Goal: Transaction & Acquisition: Purchase product/service

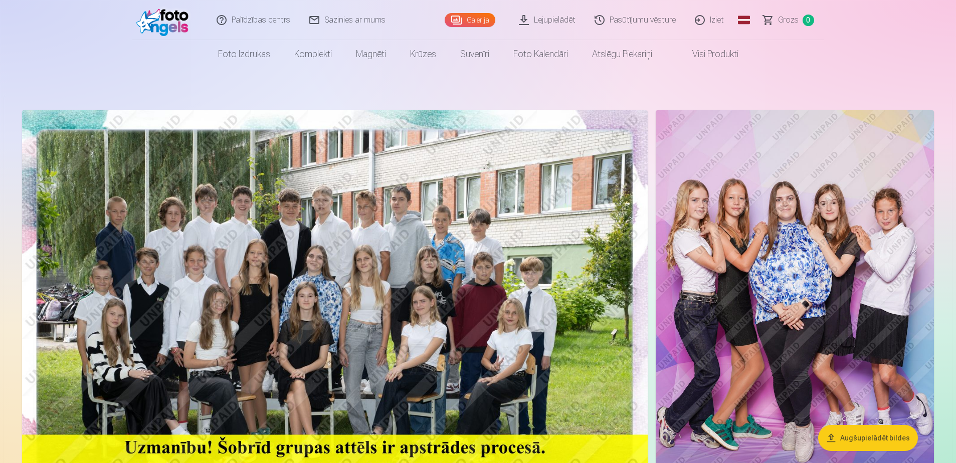
click at [478, 21] on link "Galerija" at bounding box center [470, 20] width 51 height 14
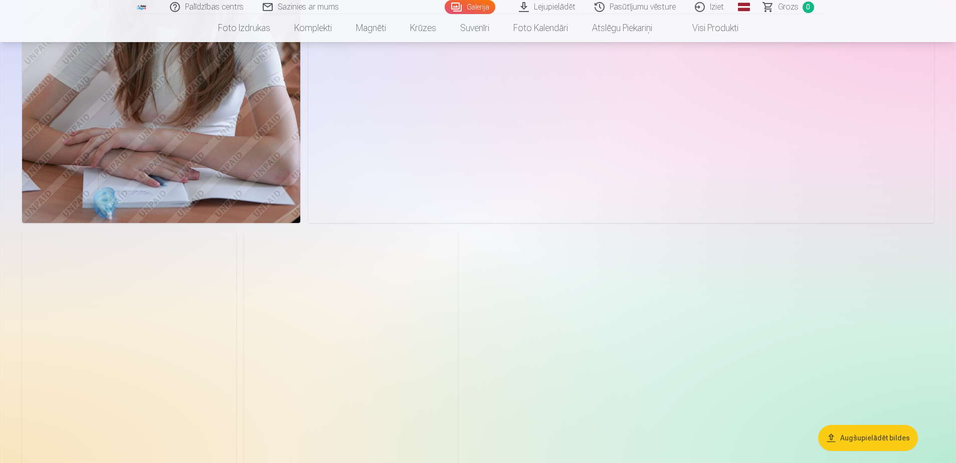
scroll to position [2407, 0]
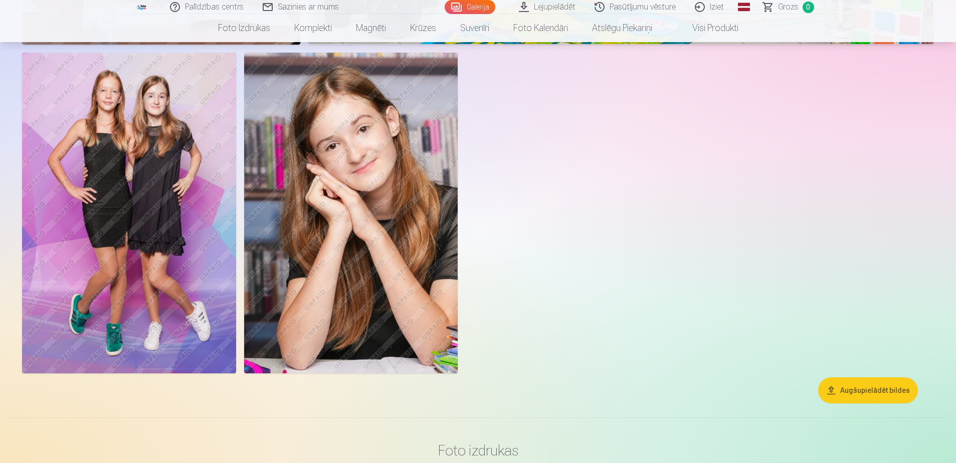
click at [160, 263] on img at bounding box center [129, 213] width 214 height 321
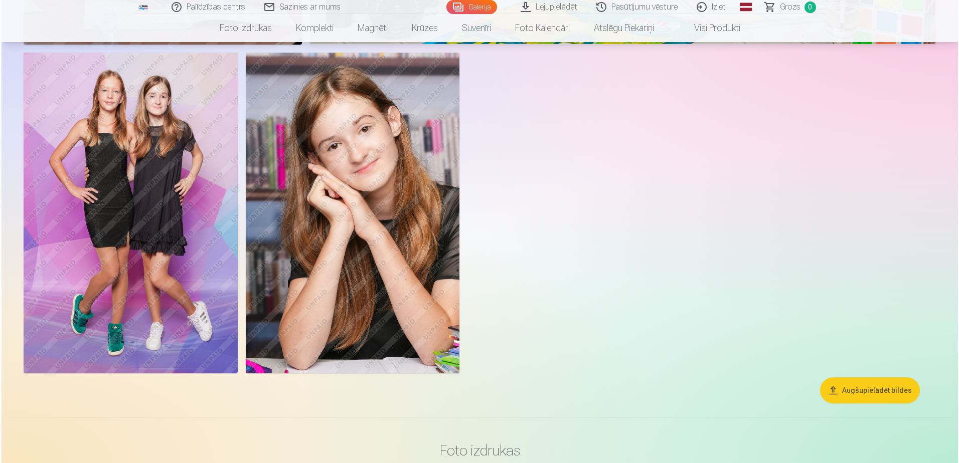
scroll to position [2563, 0]
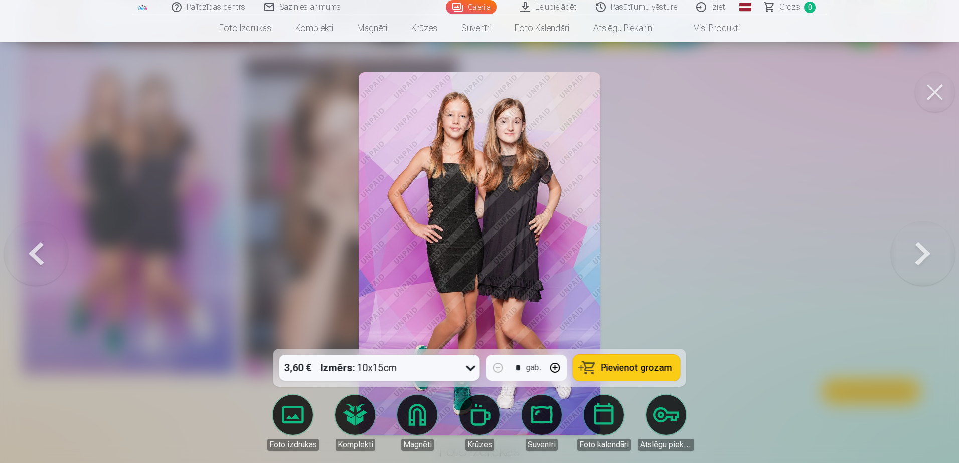
click at [466, 364] on icon at bounding box center [471, 368] width 16 height 16
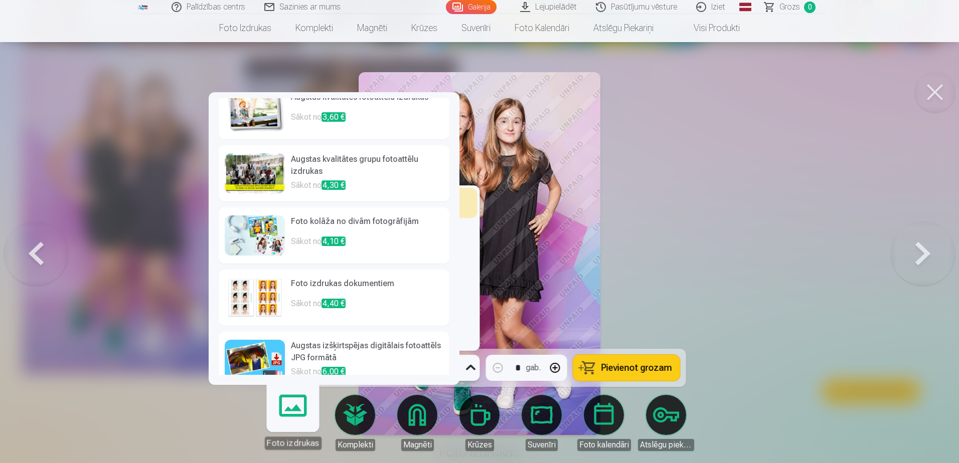
scroll to position [32, 0]
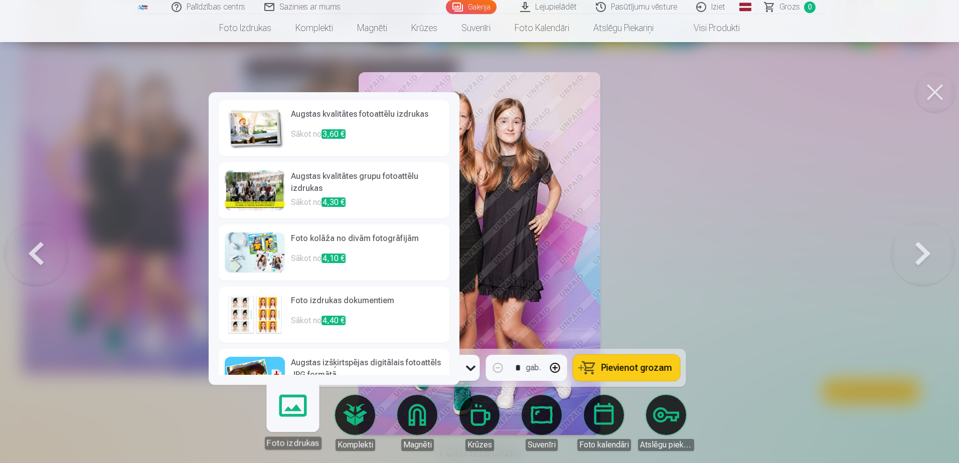
click at [295, 362] on h6 "Augstas izšķirtspējas digitālais fotoattēls JPG formātā" at bounding box center [367, 370] width 152 height 26
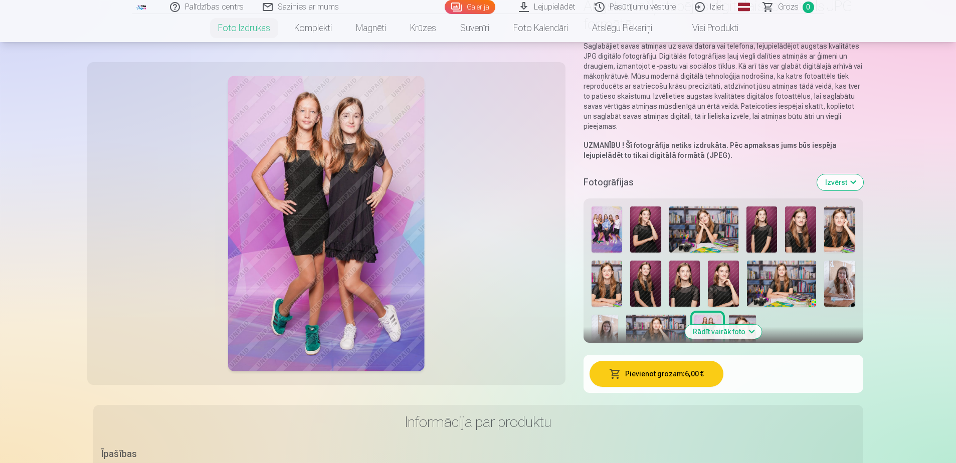
scroll to position [100, 0]
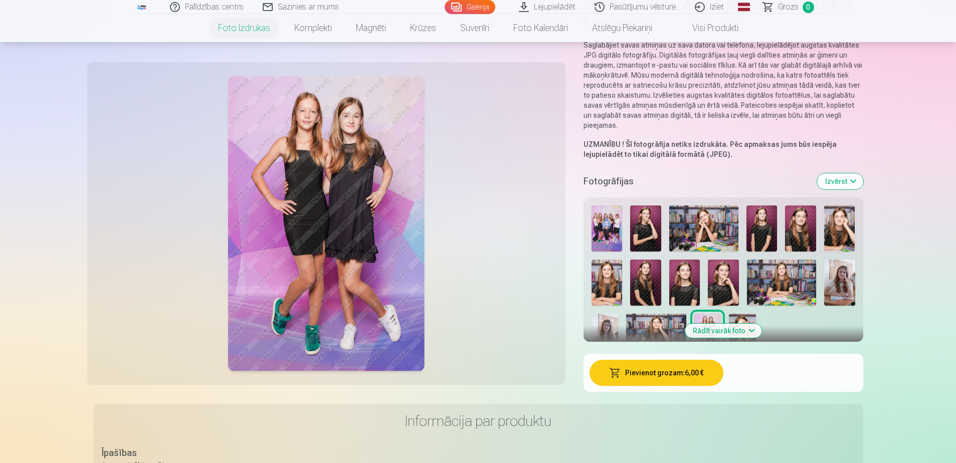
click at [600, 224] on img at bounding box center [607, 229] width 31 height 46
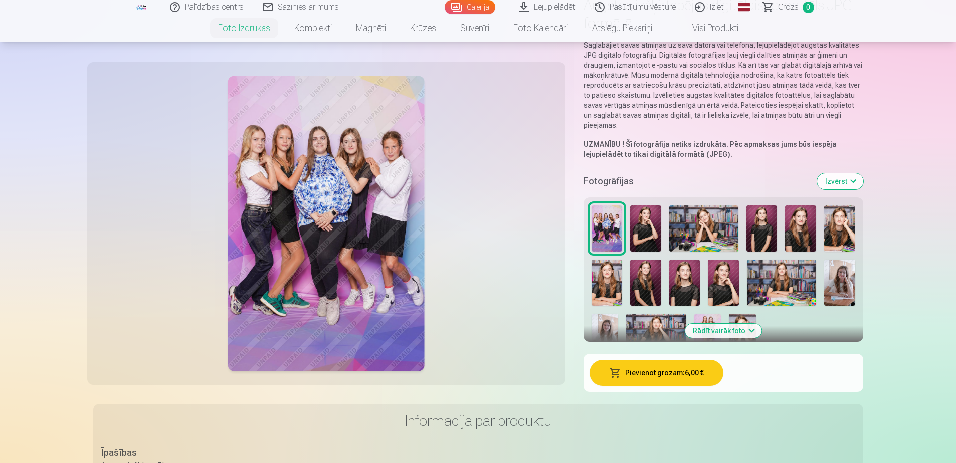
click at [618, 373] on span "button" at bounding box center [615, 373] width 12 height 10
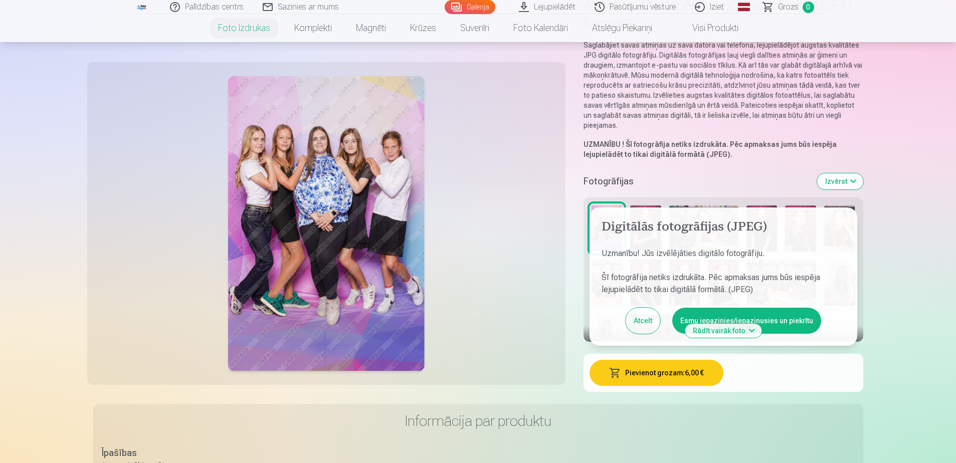
click at [778, 324] on button "Esmu iepazinies/iepazinusies un piekrītu" at bounding box center [746, 321] width 149 height 26
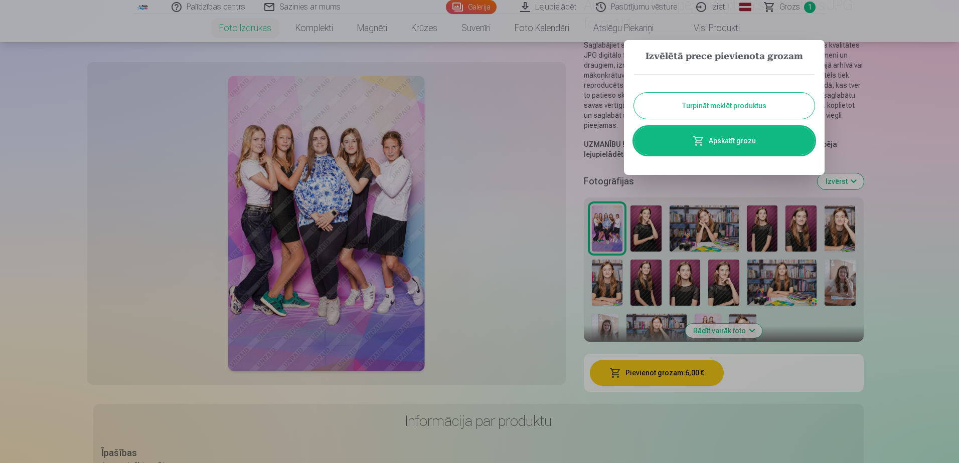
click at [743, 108] on button "Turpināt meklēt produktus" at bounding box center [724, 106] width 181 height 26
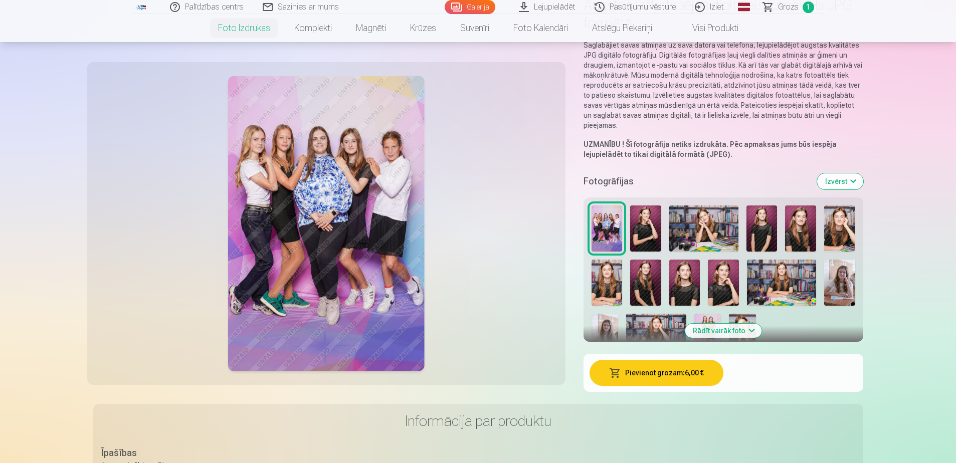
click at [703, 233] on img at bounding box center [703, 229] width 69 height 46
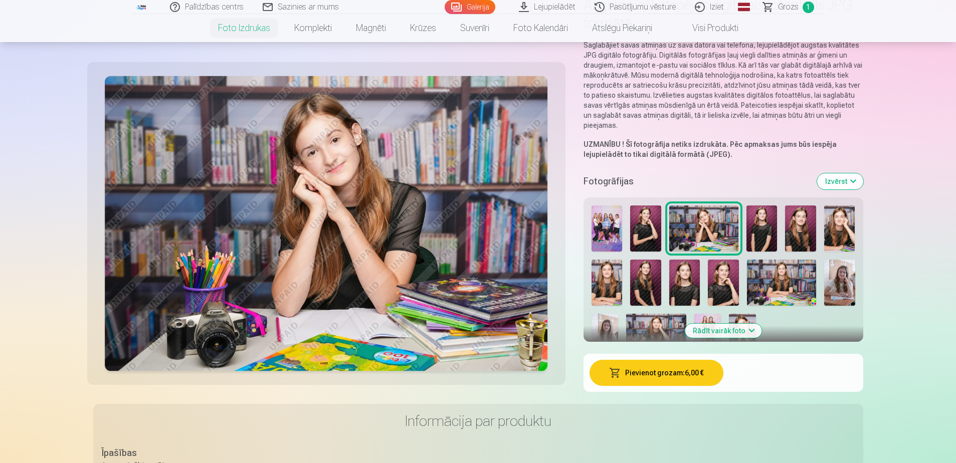
click at [838, 236] on img at bounding box center [839, 229] width 31 height 46
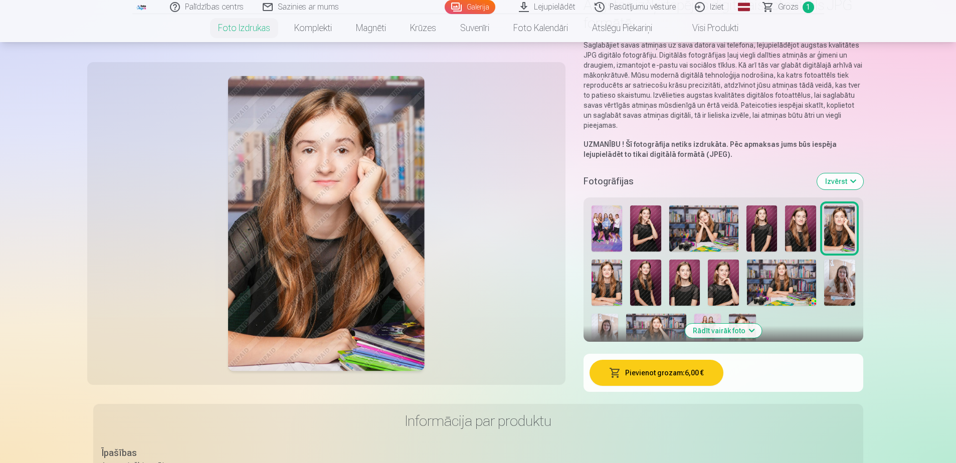
click at [715, 277] on img at bounding box center [723, 283] width 31 height 46
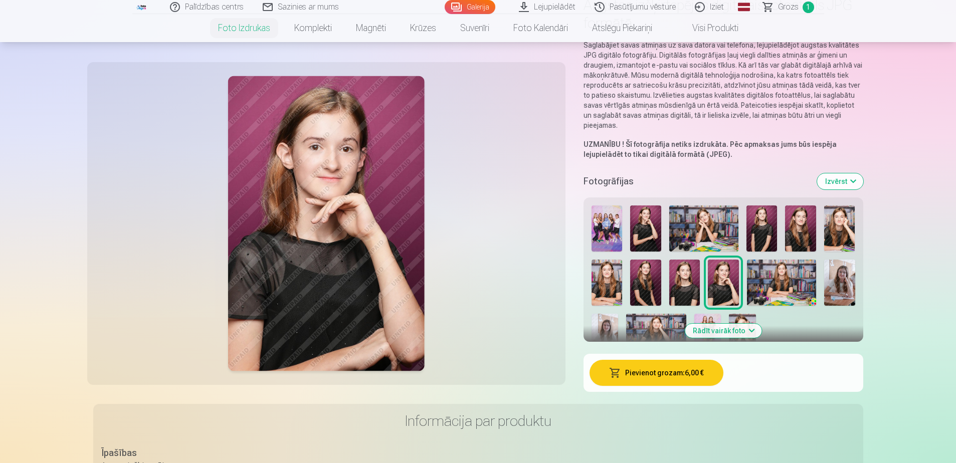
click at [695, 279] on img at bounding box center [684, 283] width 31 height 46
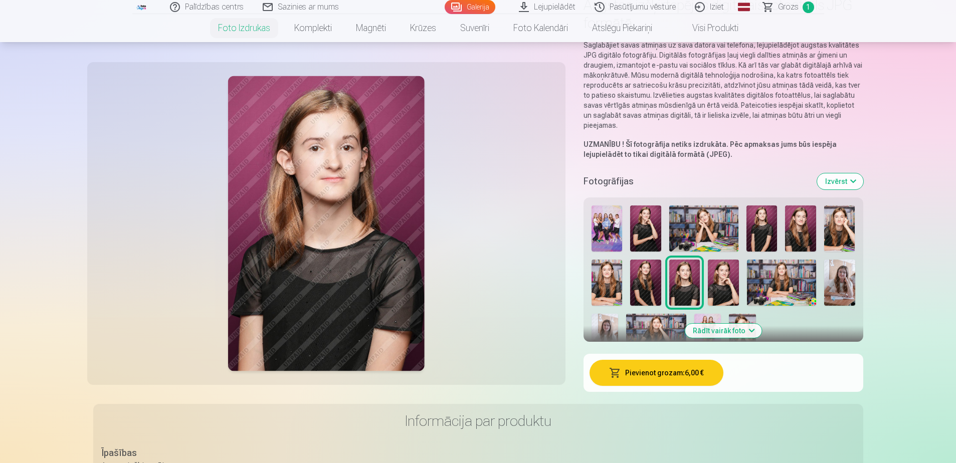
click at [683, 279] on img at bounding box center [684, 283] width 31 height 46
click at [633, 280] on img at bounding box center [645, 283] width 31 height 46
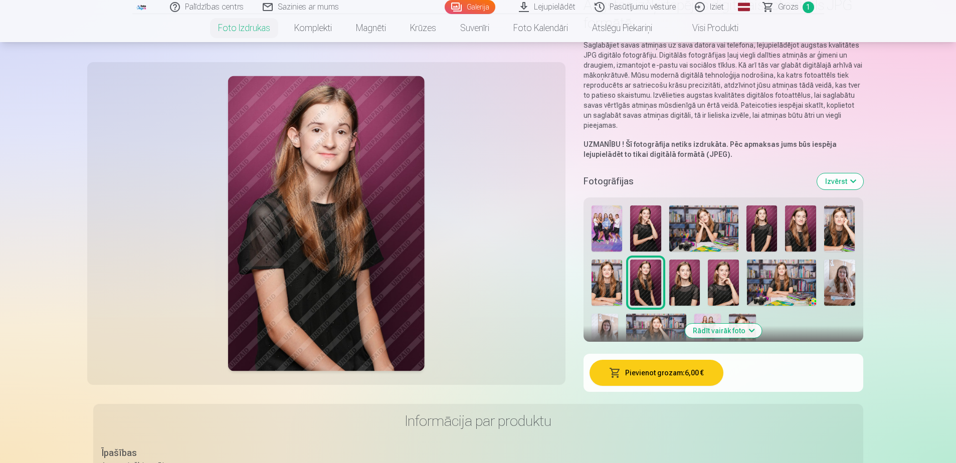
click at [600, 279] on img at bounding box center [607, 283] width 31 height 46
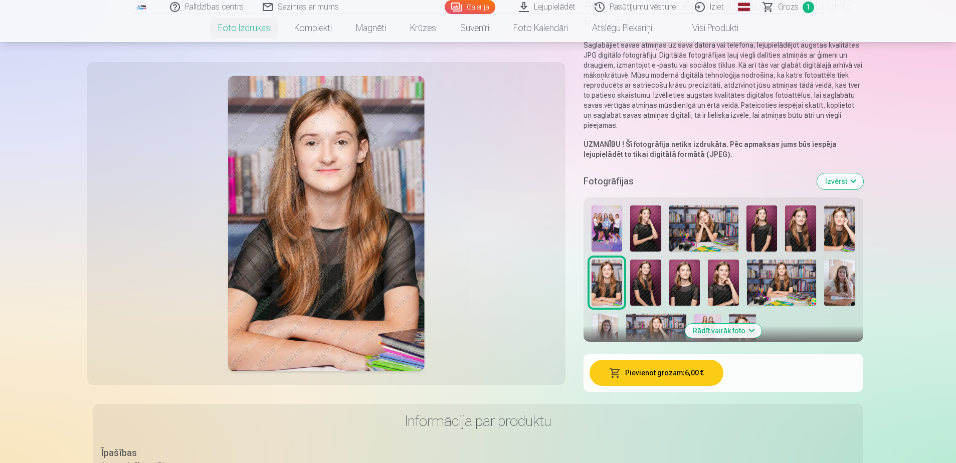
click at [662, 323] on img at bounding box center [656, 334] width 60 height 40
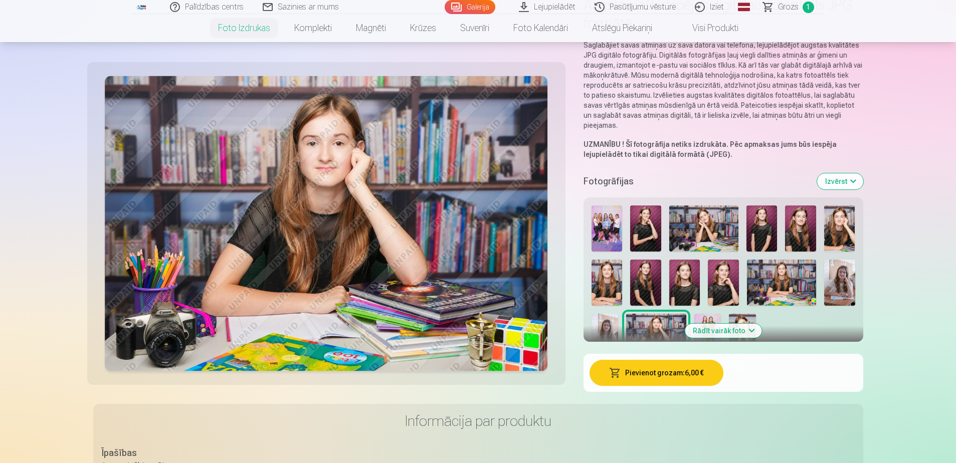
click at [593, 319] on img at bounding box center [605, 334] width 27 height 40
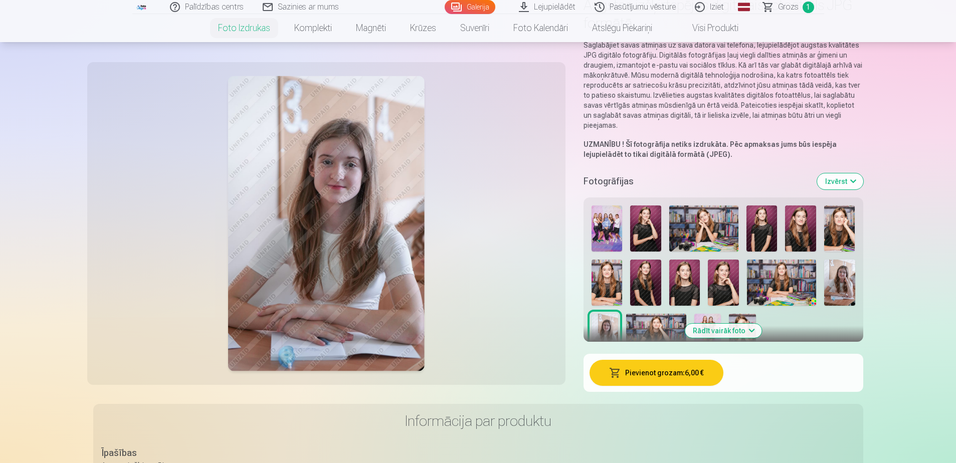
click at [831, 286] on img at bounding box center [839, 283] width 31 height 46
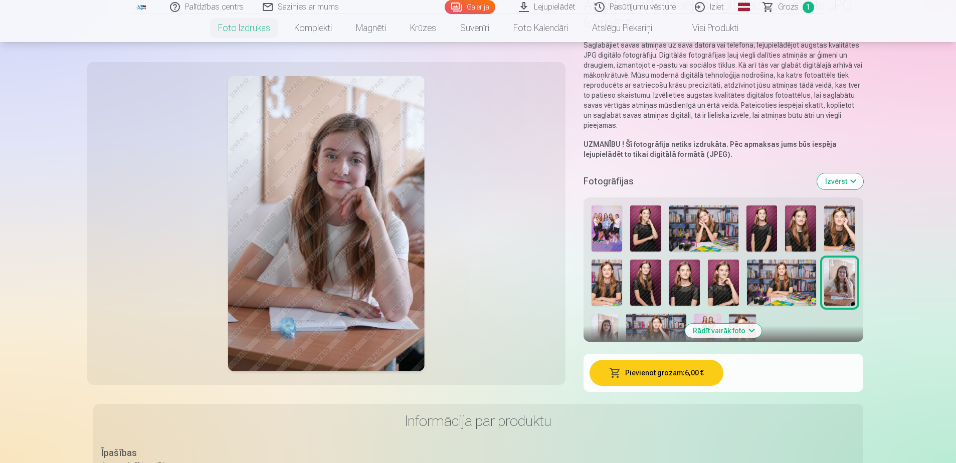
click at [671, 278] on img at bounding box center [684, 283] width 31 height 46
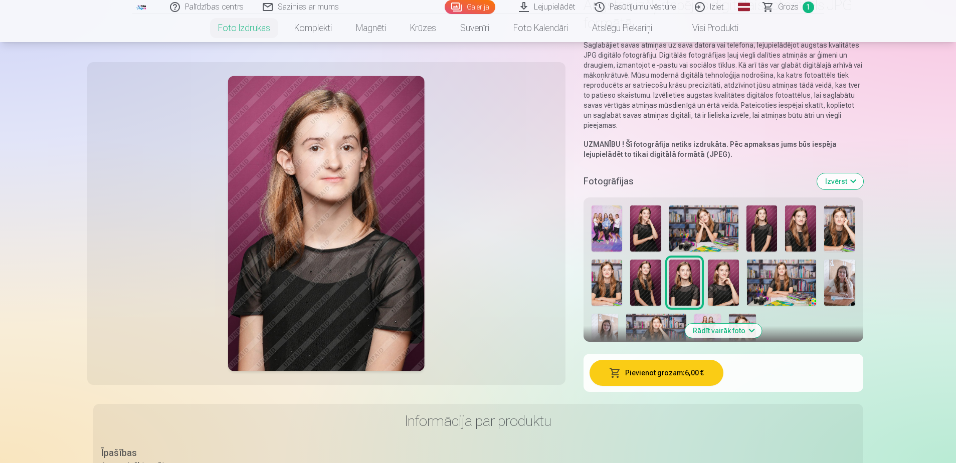
click at [615, 280] on img at bounding box center [607, 283] width 31 height 46
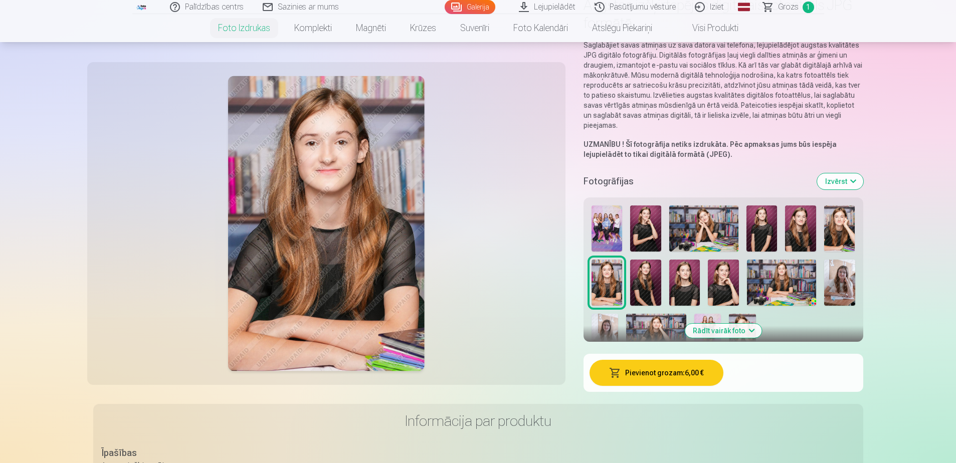
scroll to position [50, 0]
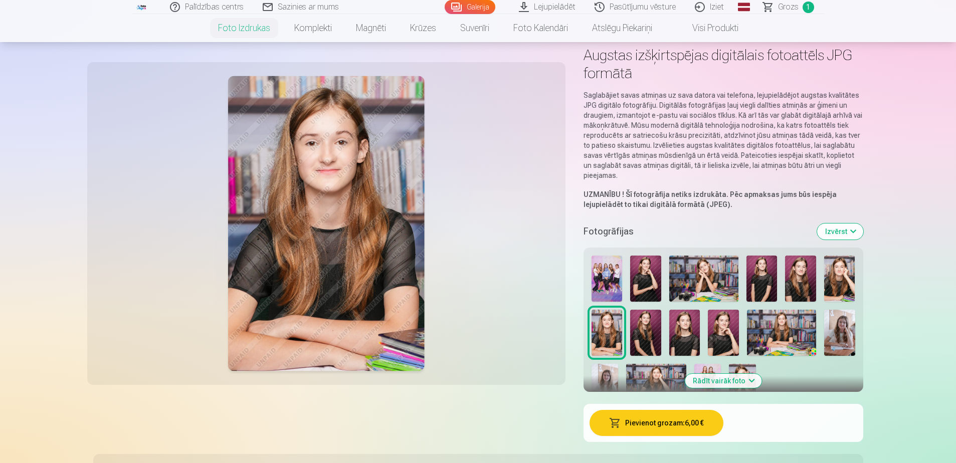
click at [792, 7] on span "Grozs" at bounding box center [788, 7] width 21 height 12
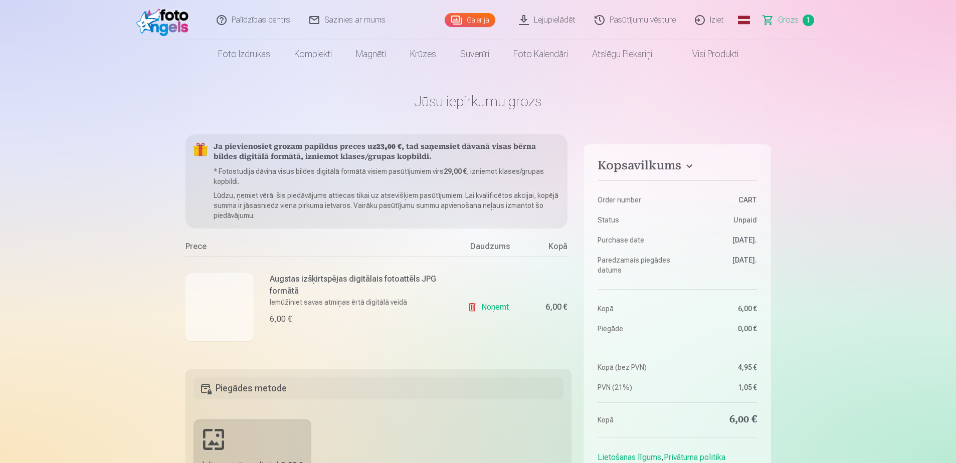
click at [500, 308] on link "Noņemt" at bounding box center [490, 307] width 46 height 20
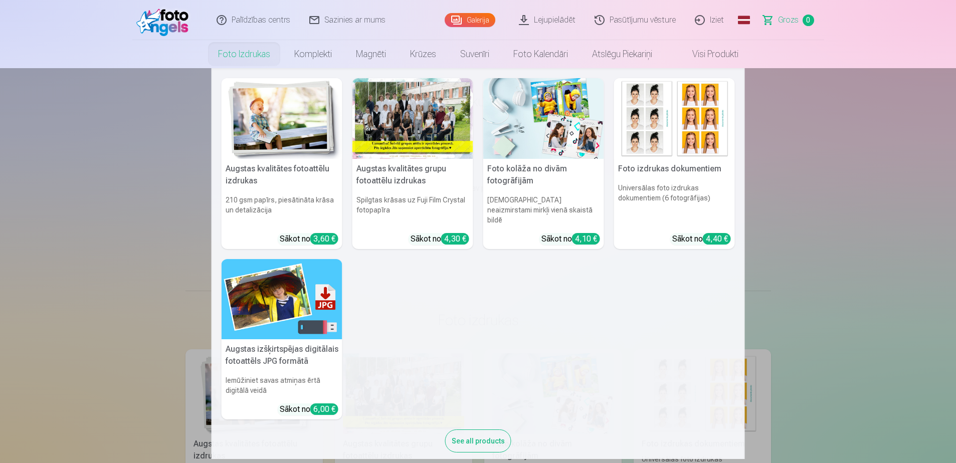
click at [282, 323] on img at bounding box center [282, 299] width 121 height 81
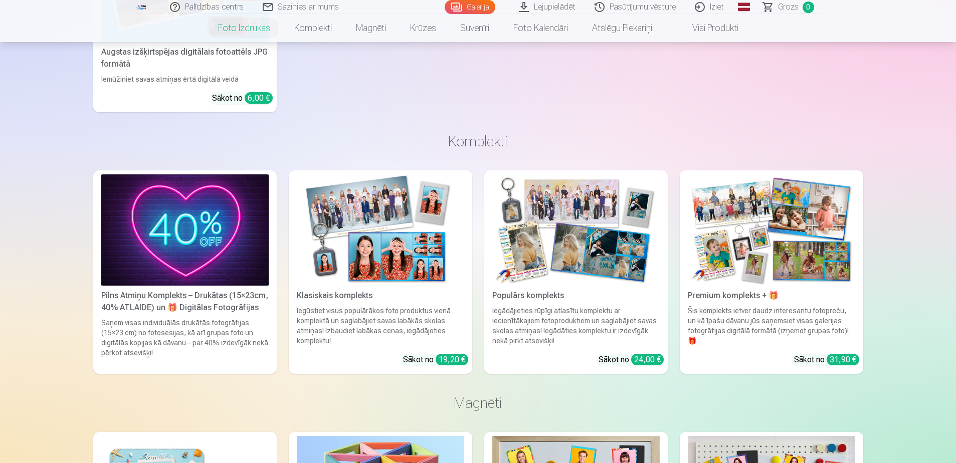
scroll to position [953, 0]
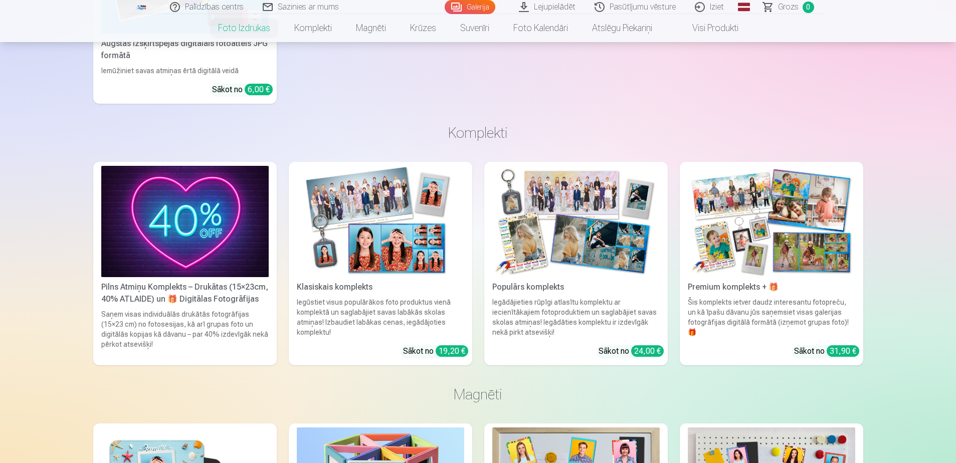
click at [182, 215] on img at bounding box center [184, 222] width 167 height 112
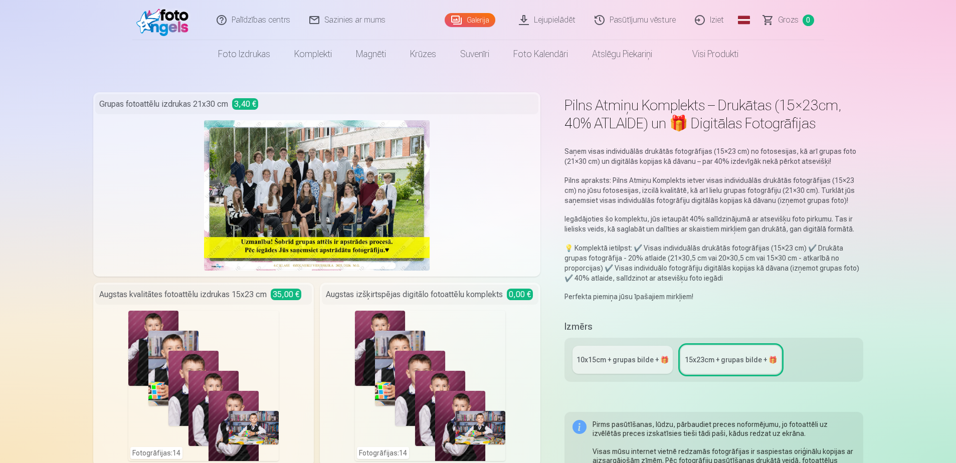
click at [193, 340] on div "Fotogrāfijas : 14" at bounding box center [203, 386] width 150 height 150
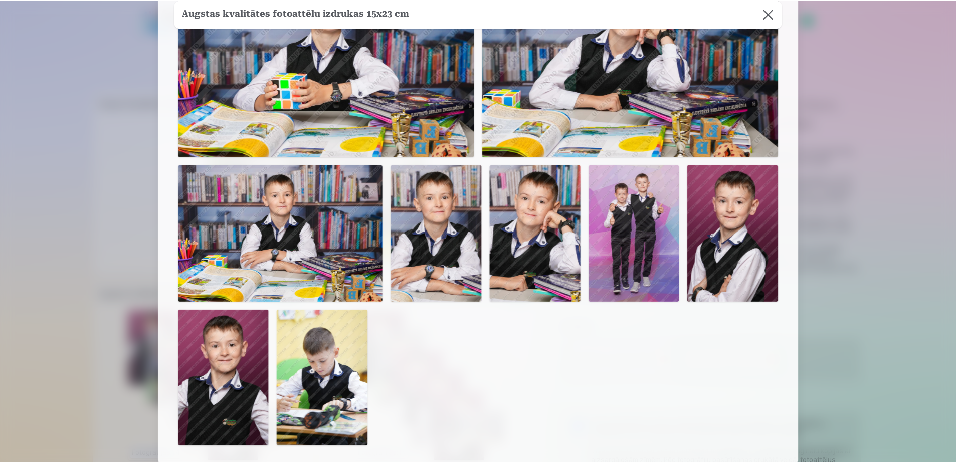
scroll to position [387, 0]
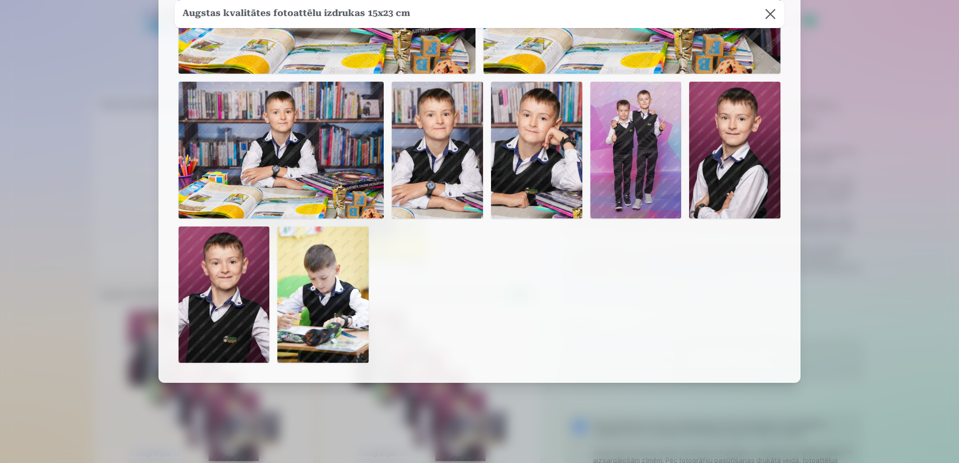
click at [764, 10] on button at bounding box center [770, 14] width 28 height 28
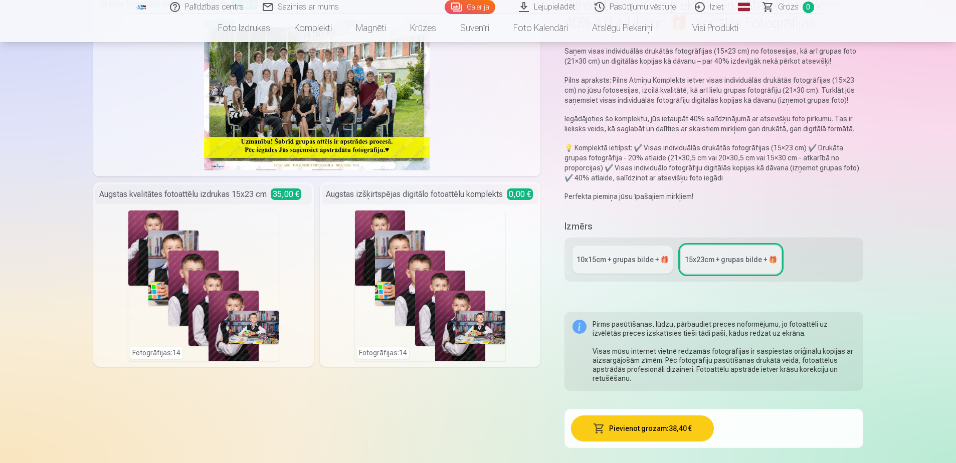
scroll to position [0, 0]
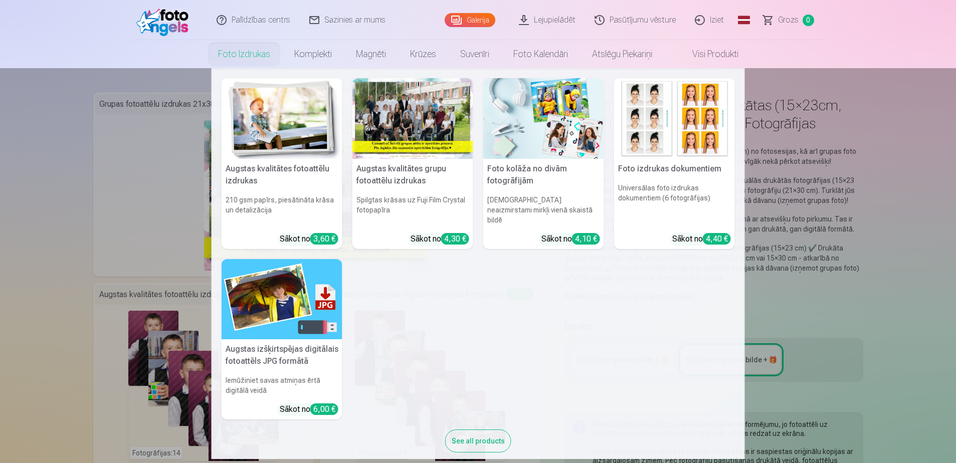
click at [242, 50] on link "Foto izdrukas" at bounding box center [244, 54] width 76 height 28
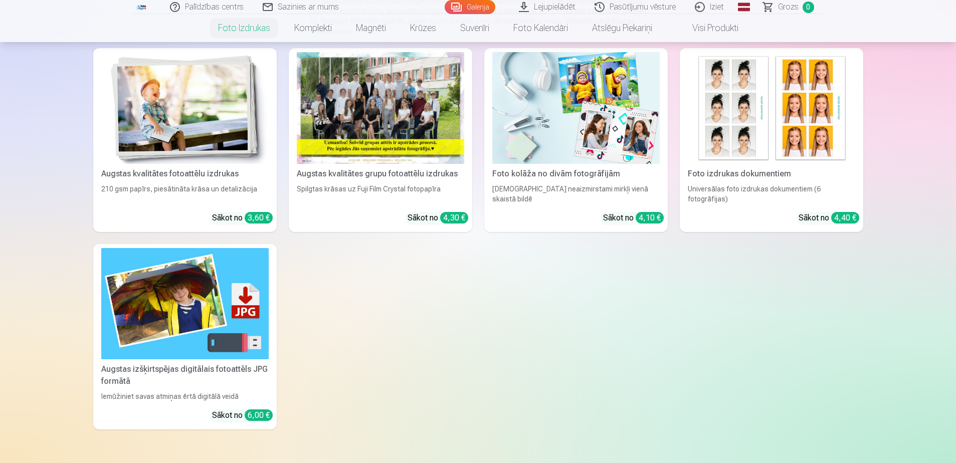
scroll to position [100, 0]
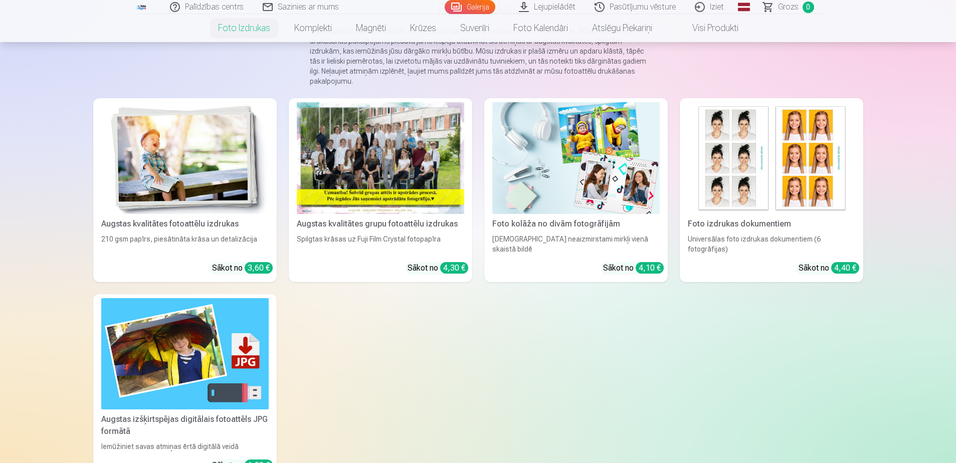
click at [202, 168] on img at bounding box center [184, 158] width 167 height 112
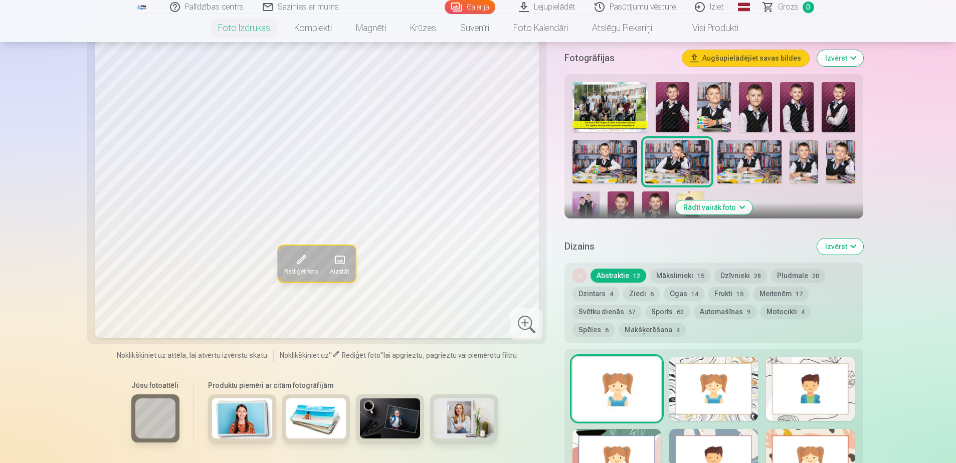
scroll to position [251, 0]
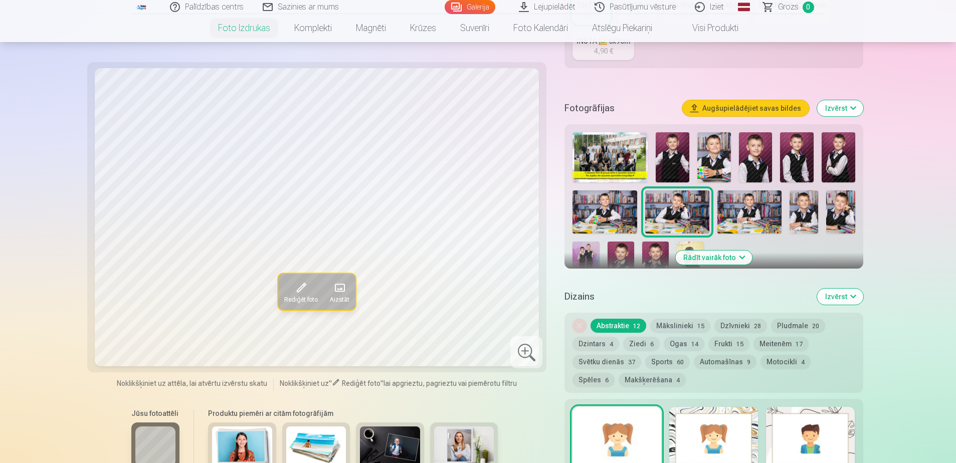
click at [843, 217] on img at bounding box center [840, 212] width 29 height 43
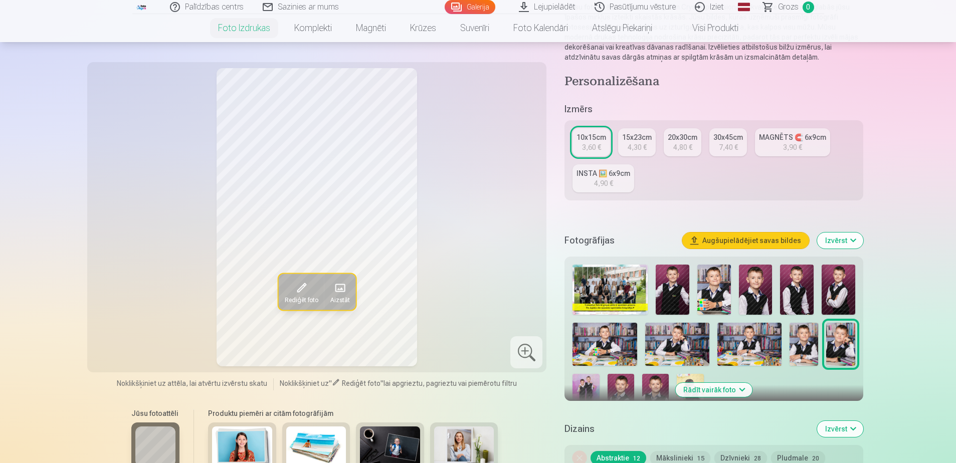
scroll to position [100, 0]
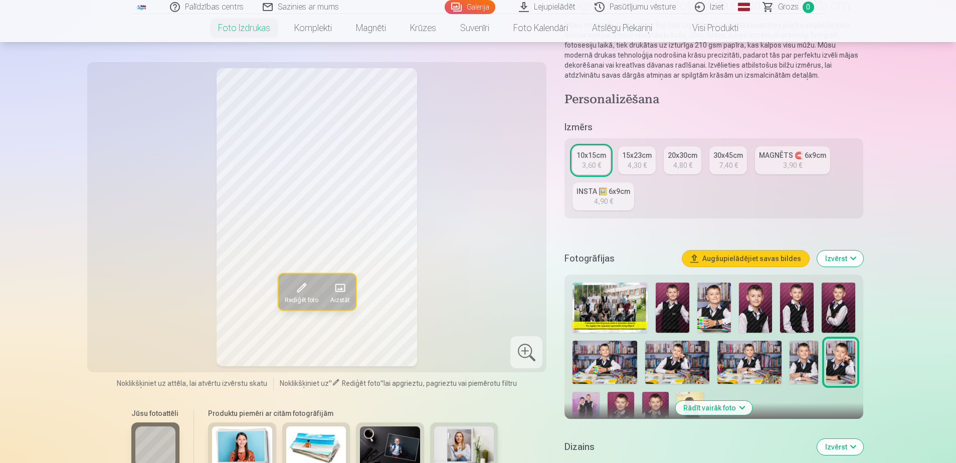
click at [773, 158] on div "MAGNĒTS 🧲 6x9cm" at bounding box center [792, 155] width 67 height 10
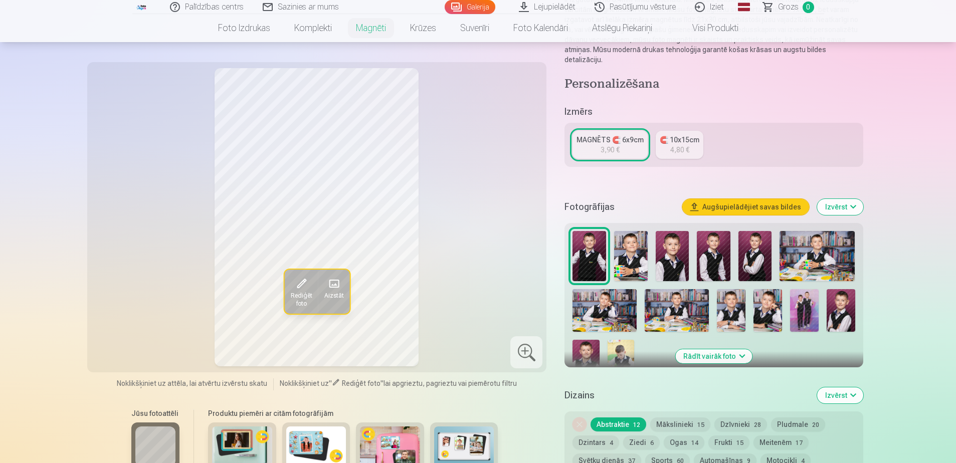
scroll to position [150, 0]
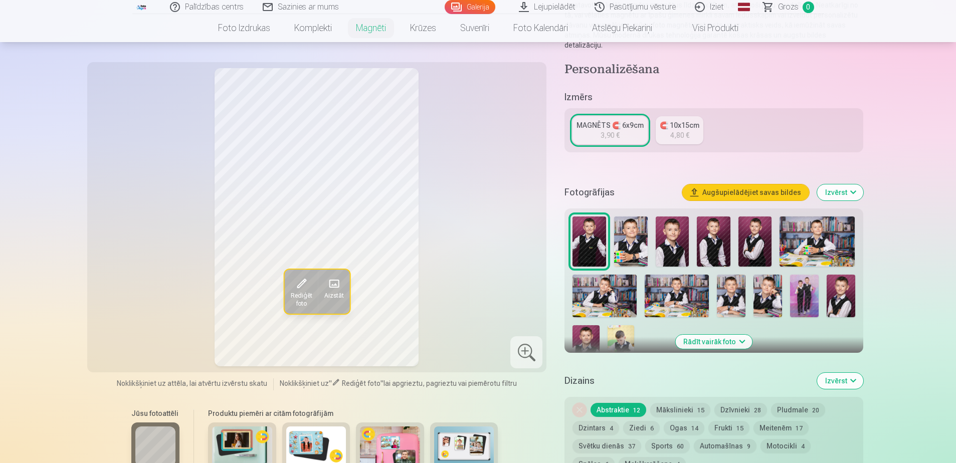
click at [769, 300] on img at bounding box center [768, 296] width 29 height 43
click at [755, 240] on img at bounding box center [756, 242] width 34 height 50
click at [733, 240] on div at bounding box center [714, 291] width 290 height 157
click at [718, 242] on img at bounding box center [714, 242] width 34 height 50
click at [676, 244] on img at bounding box center [673, 242] width 34 height 50
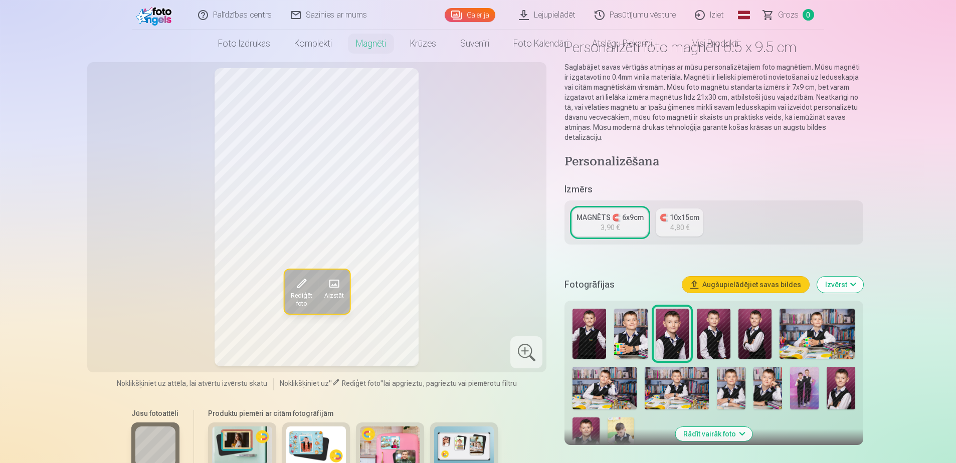
scroll to position [0, 0]
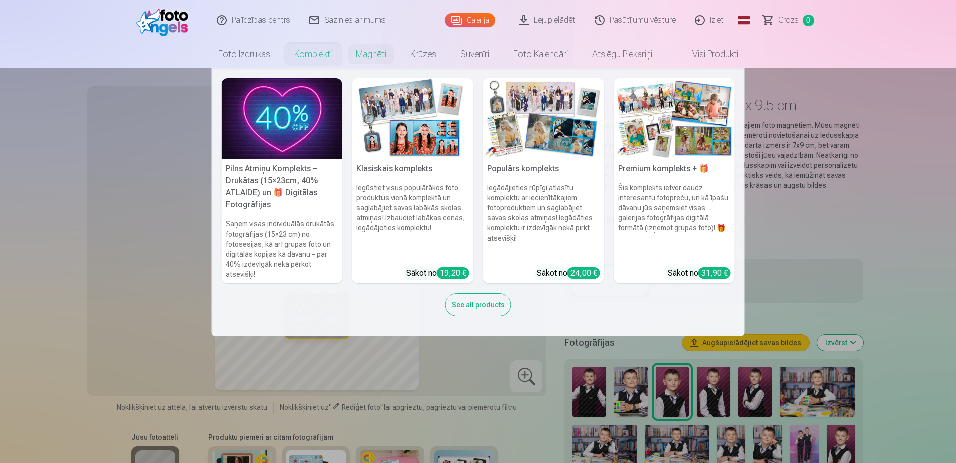
click at [400, 136] on img at bounding box center [412, 118] width 121 height 81
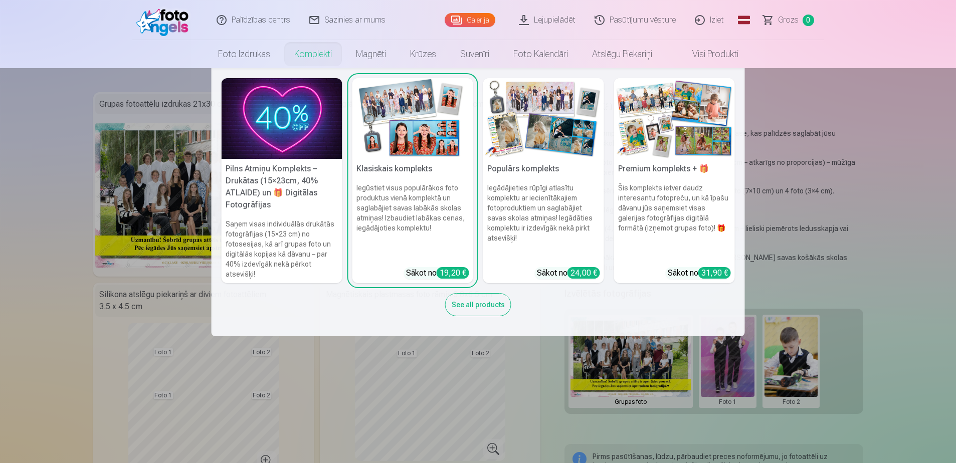
click at [551, 132] on img at bounding box center [543, 118] width 121 height 81
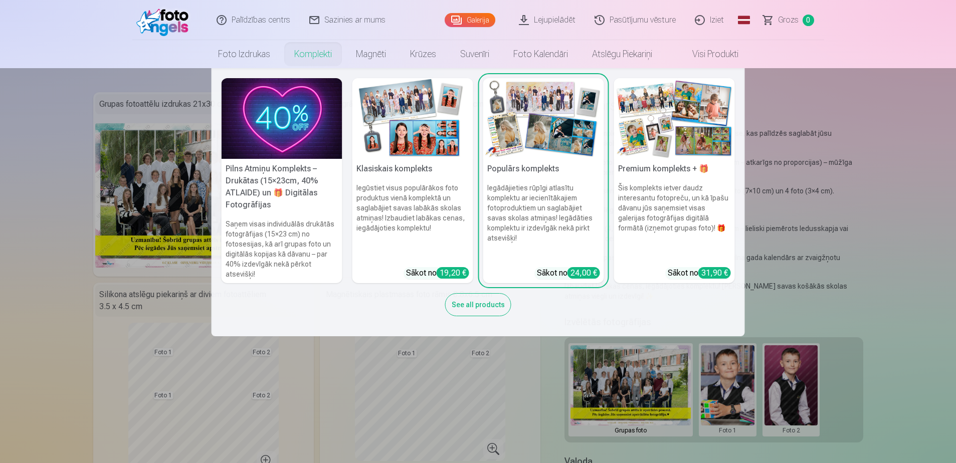
click at [482, 311] on div "See all products" at bounding box center [478, 304] width 66 height 23
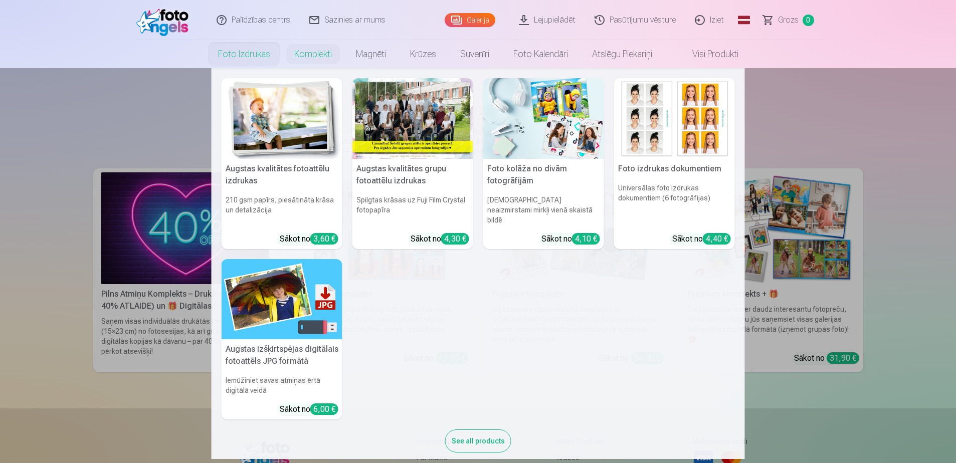
click at [820, 245] on nav "Augstas kvalitātes fotoattēlu izdrukas 210 gsm papīrs, piesātināta krāsa un det…" at bounding box center [478, 263] width 956 height 391
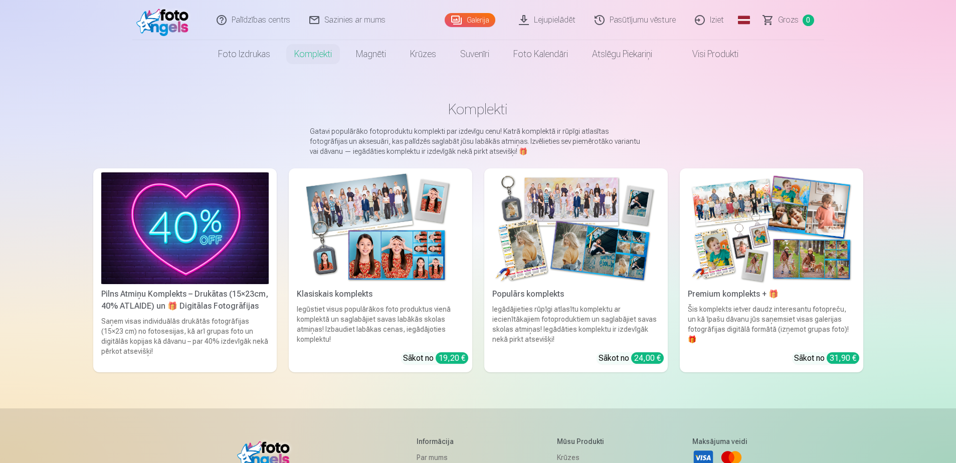
click at [777, 247] on img at bounding box center [771, 228] width 167 height 112
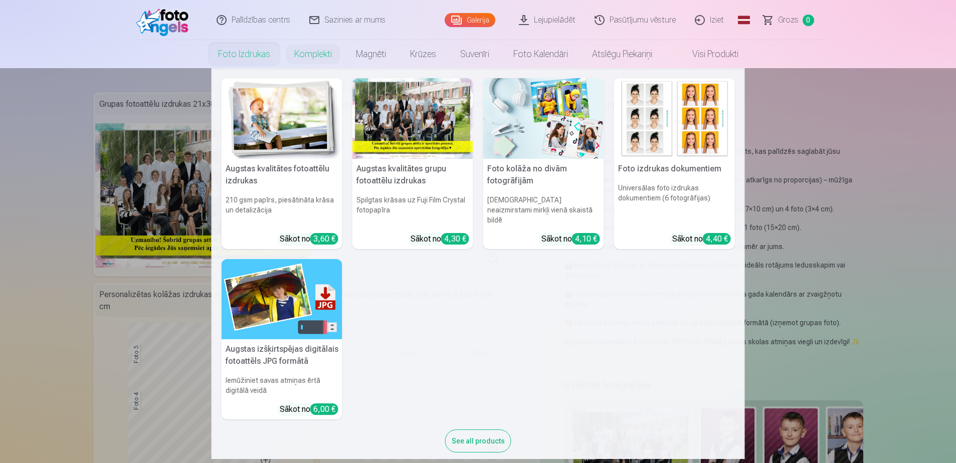
click at [287, 127] on img at bounding box center [282, 118] width 121 height 81
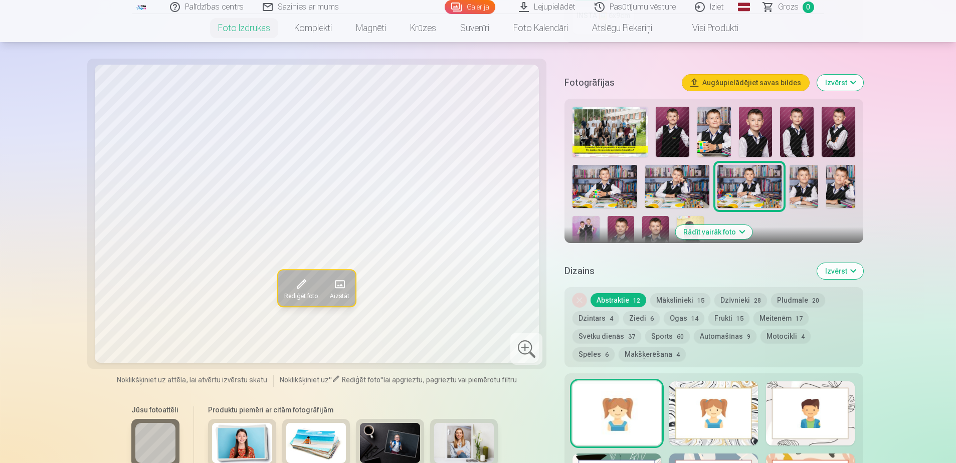
scroll to position [251, 0]
